Goal: Task Accomplishment & Management: Complete application form

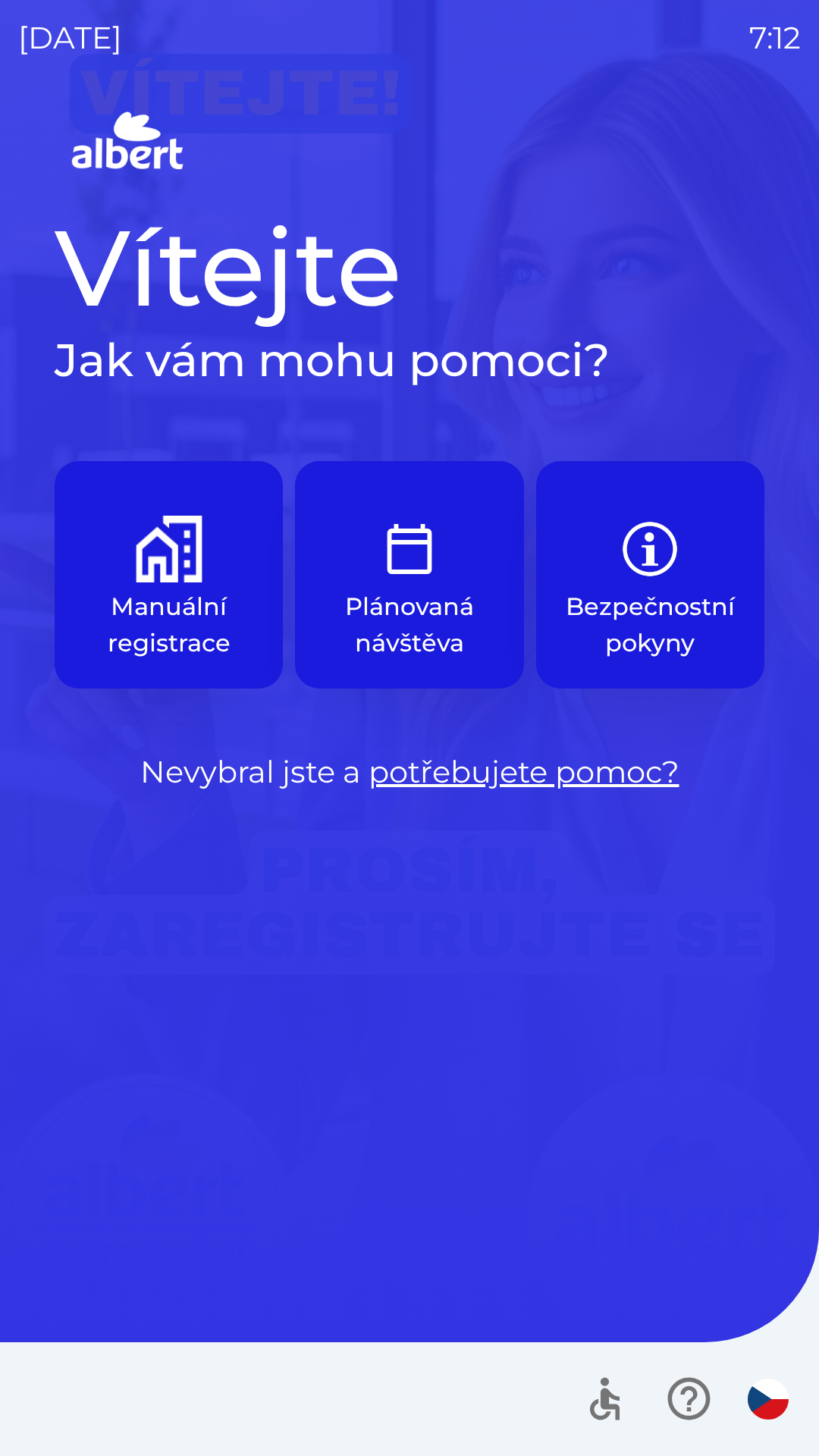
click at [143, 601] on p "Manuální registrace" at bounding box center [169, 625] width 155 height 73
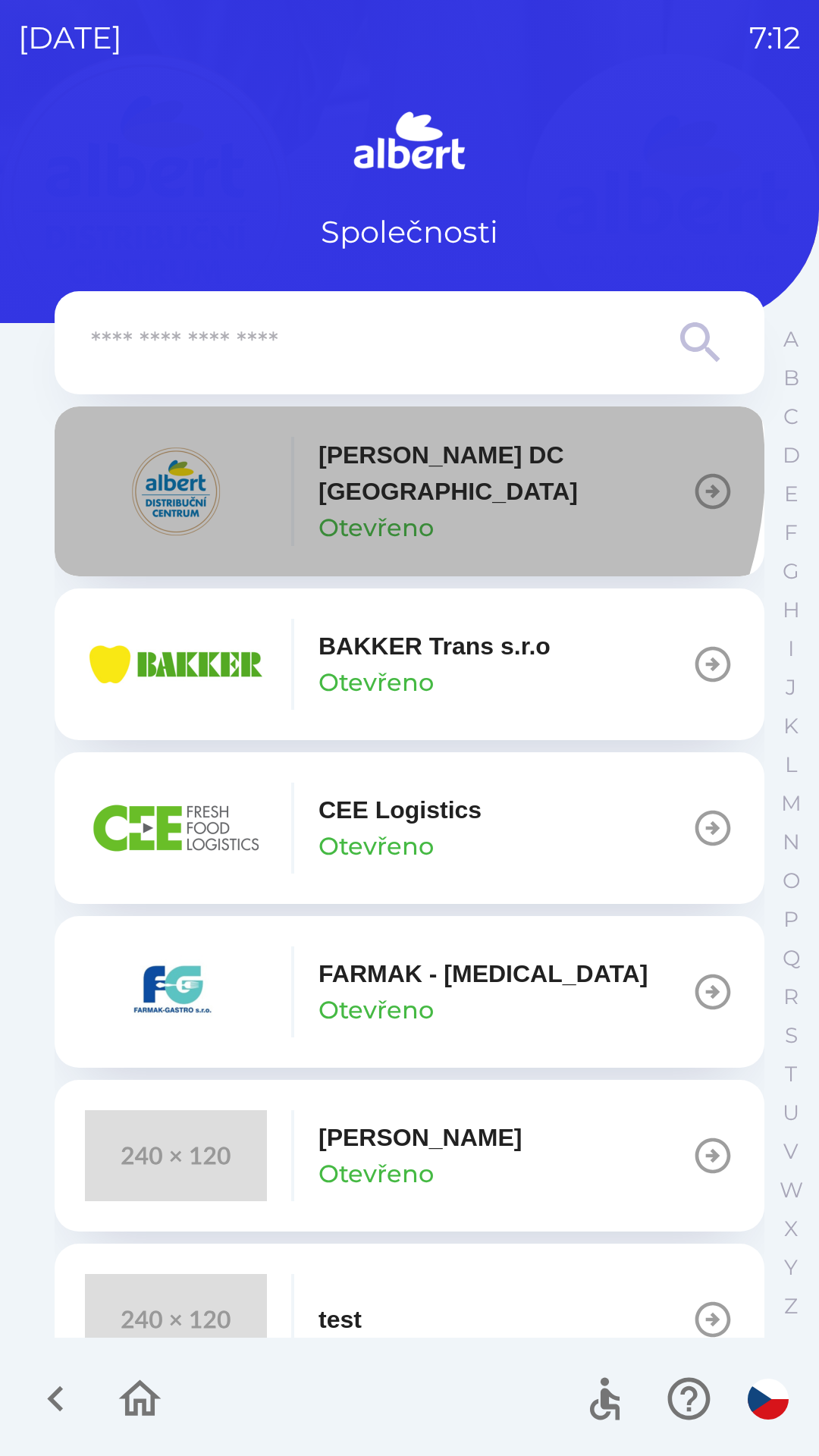
click at [399, 469] on p "[PERSON_NAME] DC [GEOGRAPHIC_DATA]" at bounding box center [505, 473] width 373 height 73
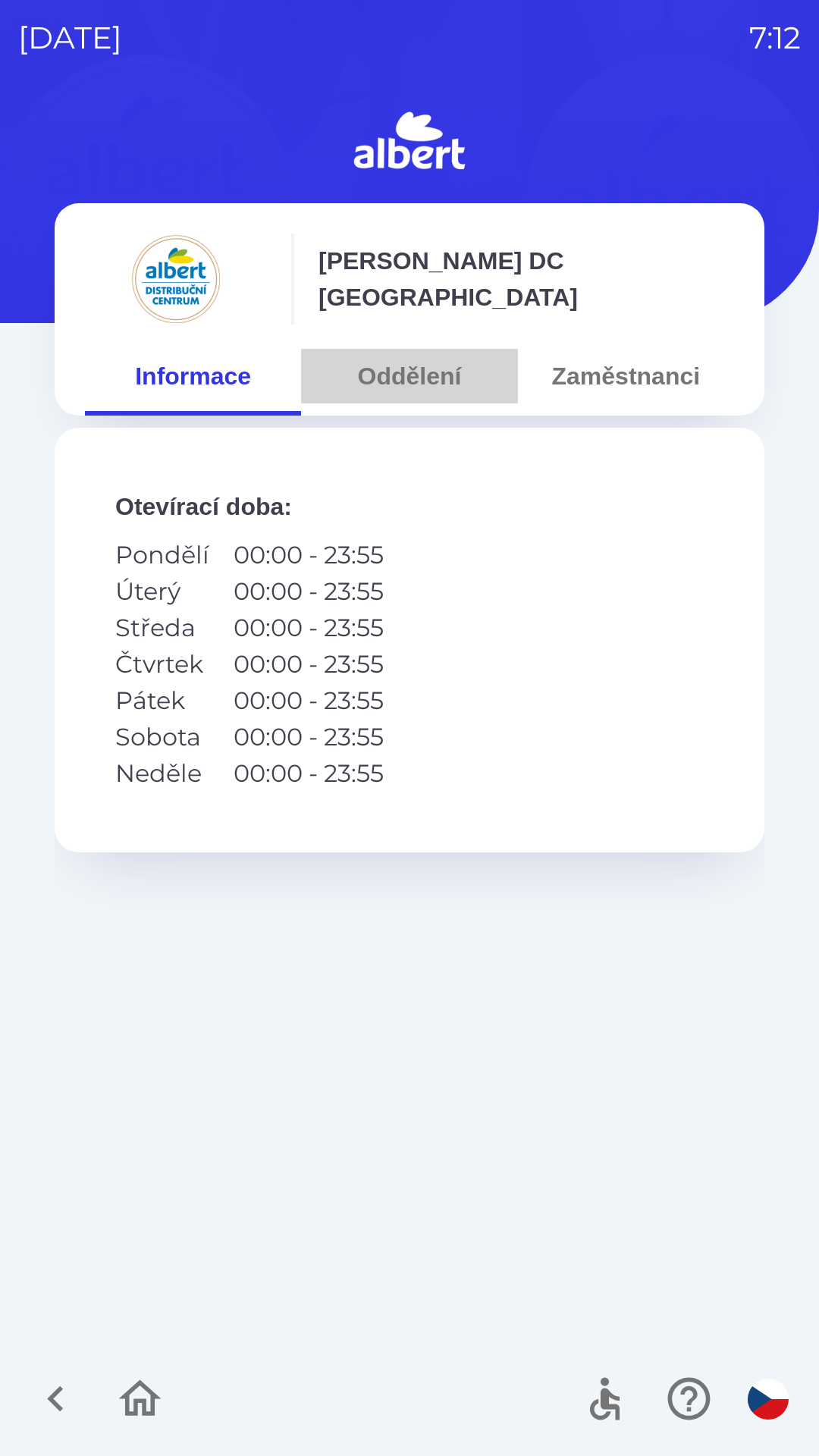
click at [389, 372] on button "Oddělení" at bounding box center [409, 376] width 216 height 54
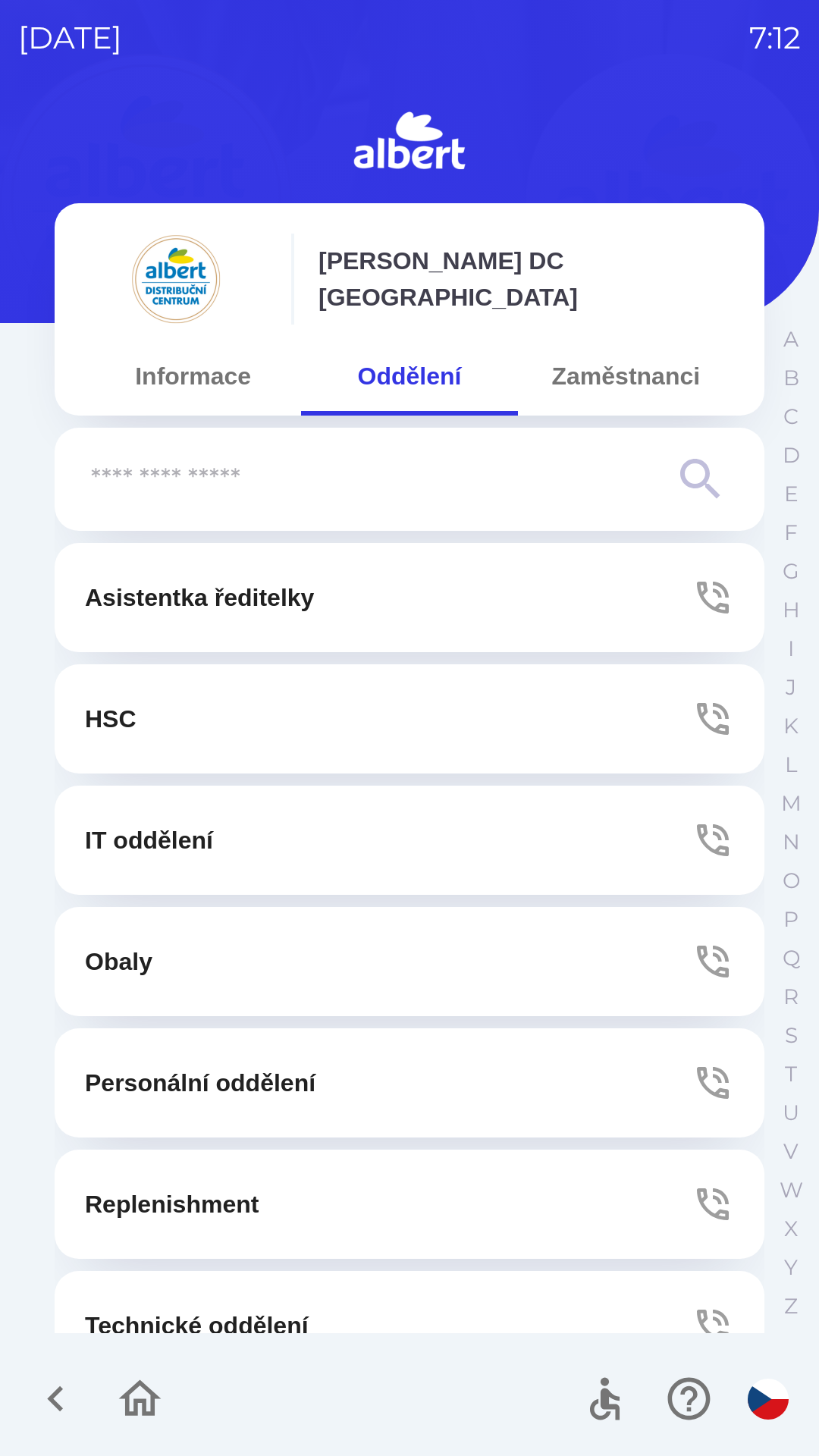
click at [194, 1298] on button "Technické oddělení" at bounding box center [409, 1325] width 709 height 109
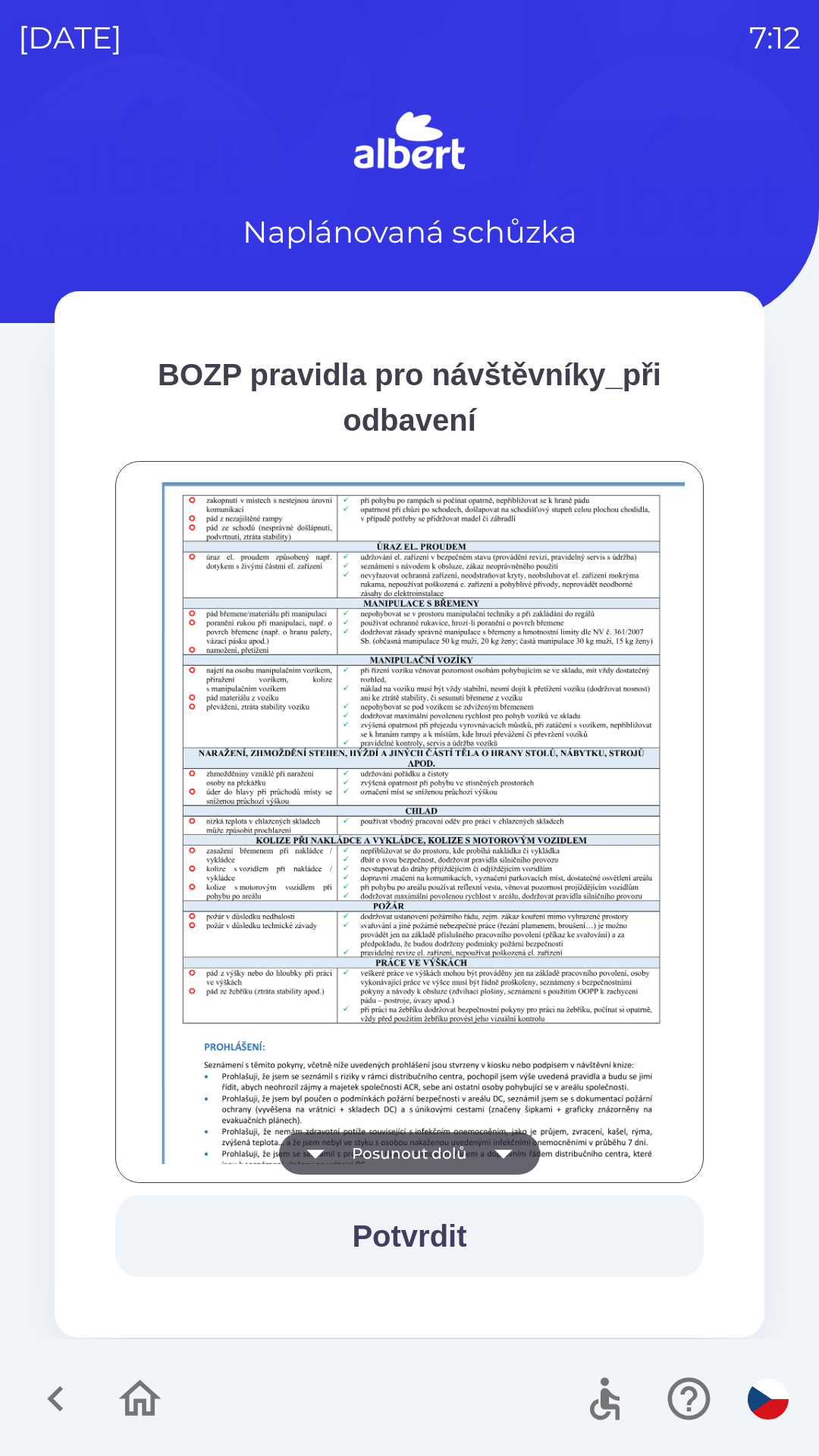
scroll to position [1065, 0]
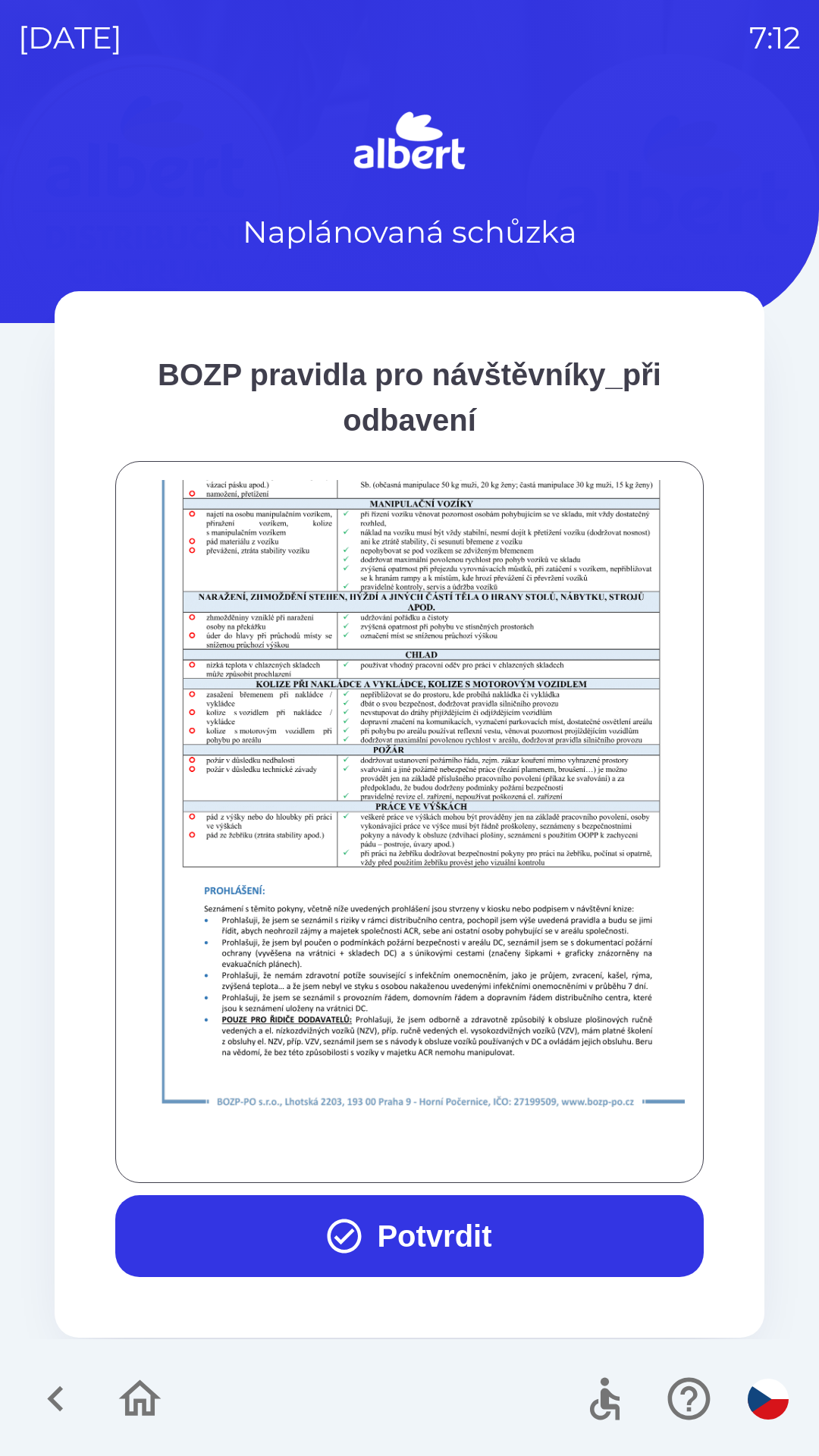
click at [448, 1223] on button "Potvrdit" at bounding box center [409, 1236] width 588 height 82
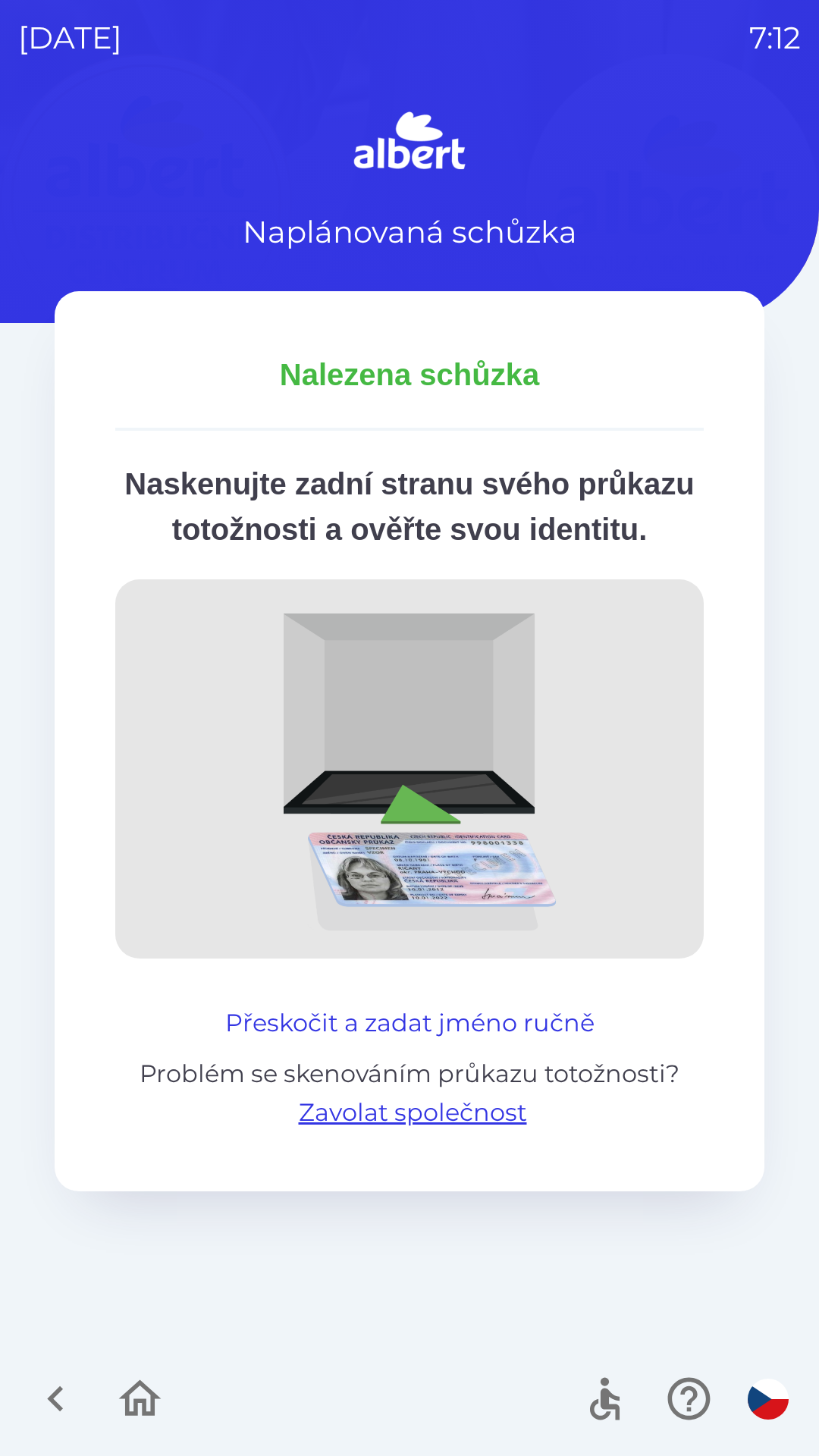
click at [510, 1041] on button "Přeskočit a zadat jméno ručně" at bounding box center [410, 1023] width 381 height 36
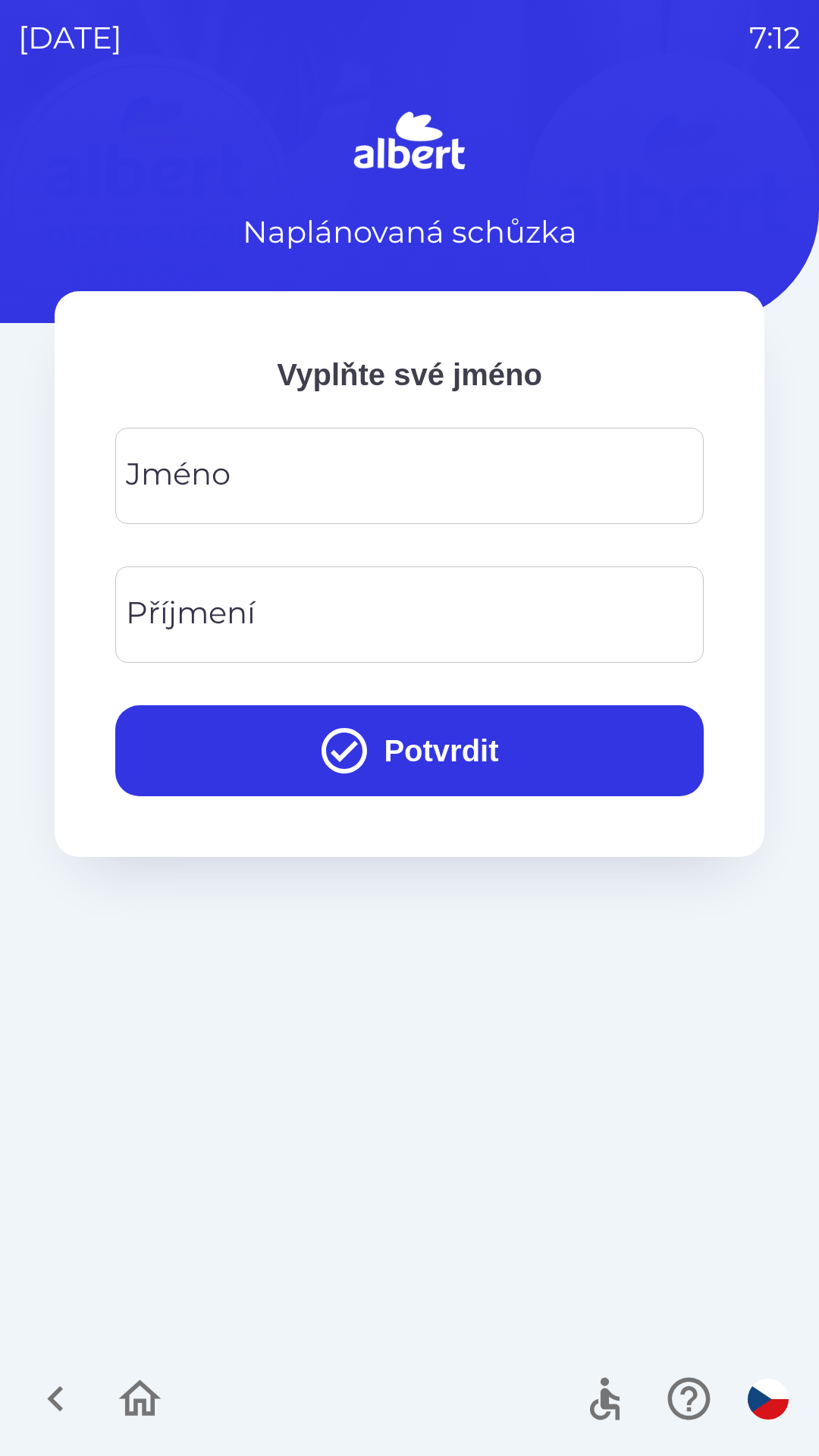
click at [199, 483] on div "[PERSON_NAME]" at bounding box center [409, 476] width 588 height 96
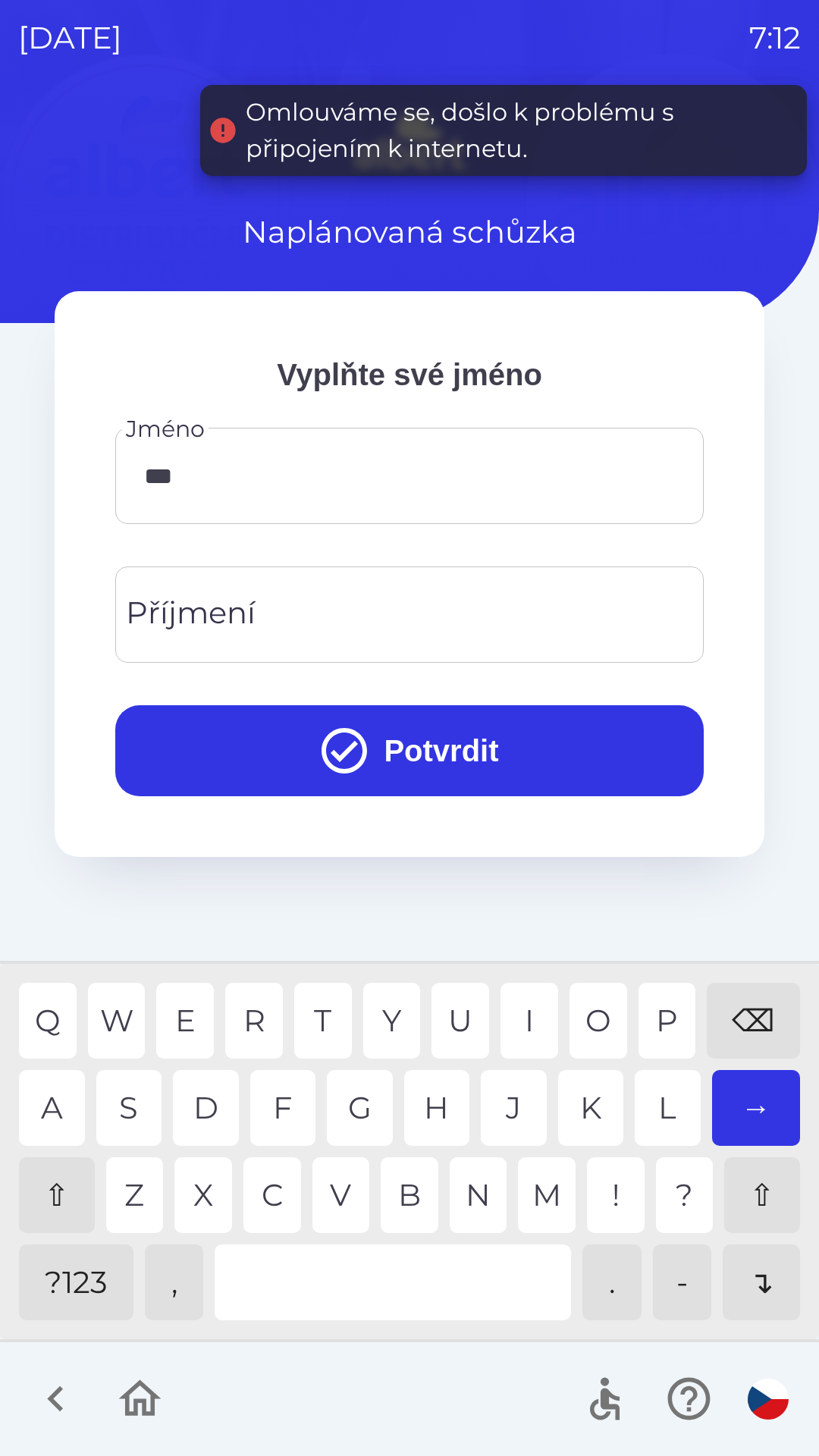
click at [196, 1026] on div "E" at bounding box center [185, 1020] width 58 height 76
click at [45, 1110] on div "A" at bounding box center [52, 1108] width 66 height 76
type input "*********"
click at [257, 1010] on div "R" at bounding box center [254, 1020] width 58 height 76
click at [432, 605] on input "Příjmení" at bounding box center [409, 614] width 552 height 60
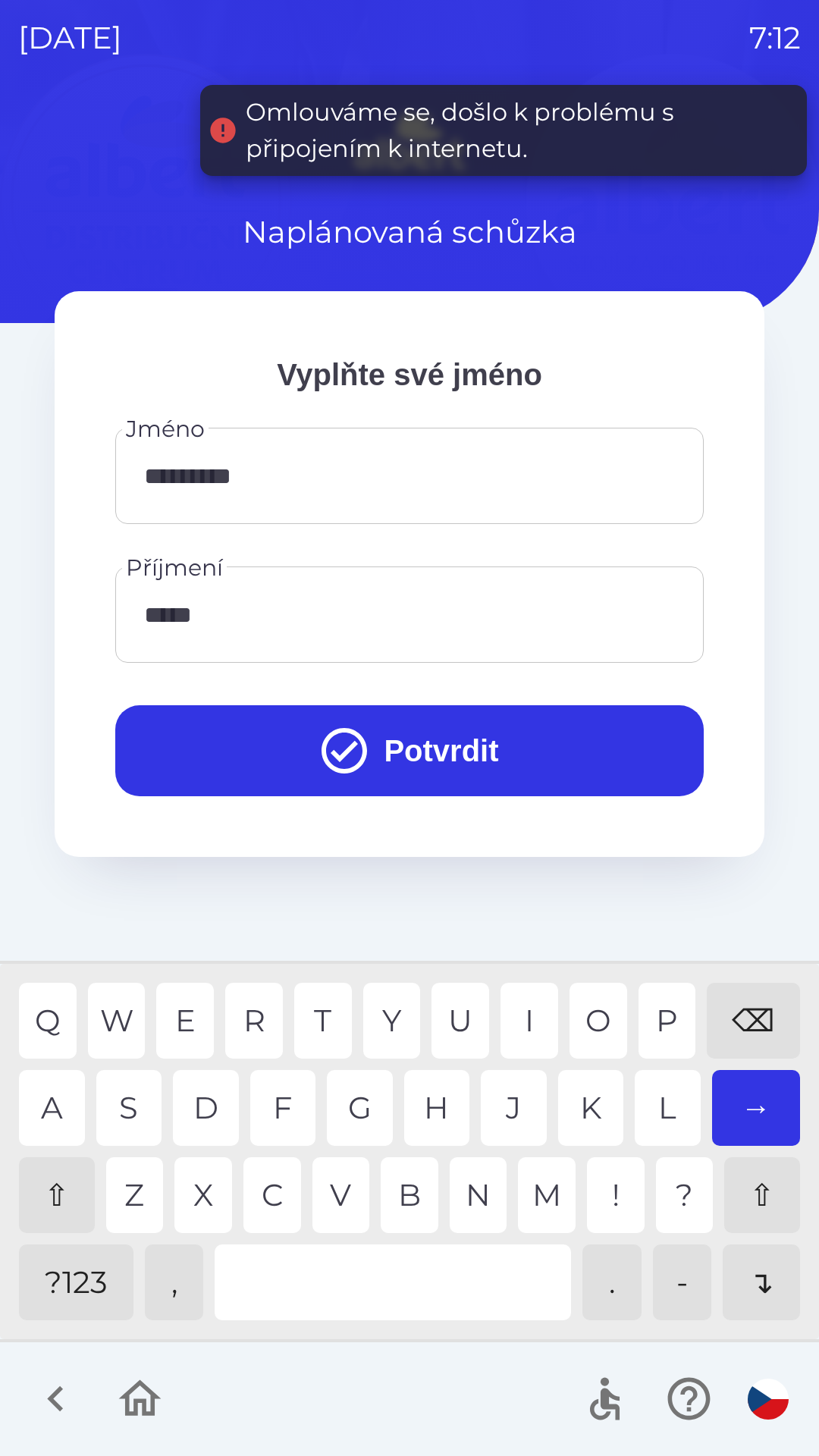
click at [272, 1192] on div "C" at bounding box center [272, 1195] width 58 height 76
type input "**********"
click at [477, 746] on button "Potvrdit" at bounding box center [409, 751] width 588 height 91
